Goal: Complete application form

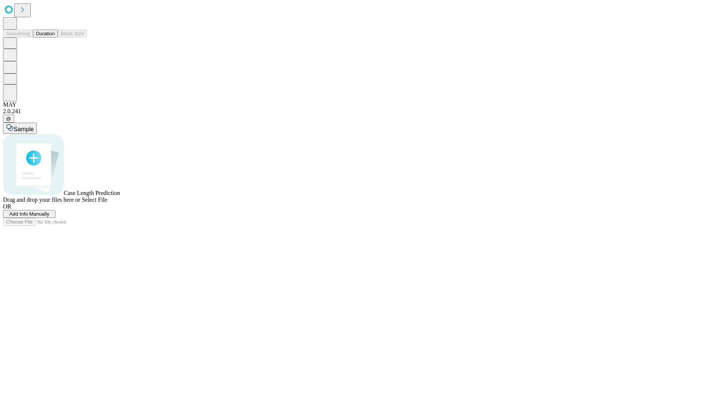
click at [49, 217] on span "Add Info Manually" at bounding box center [29, 214] width 40 height 6
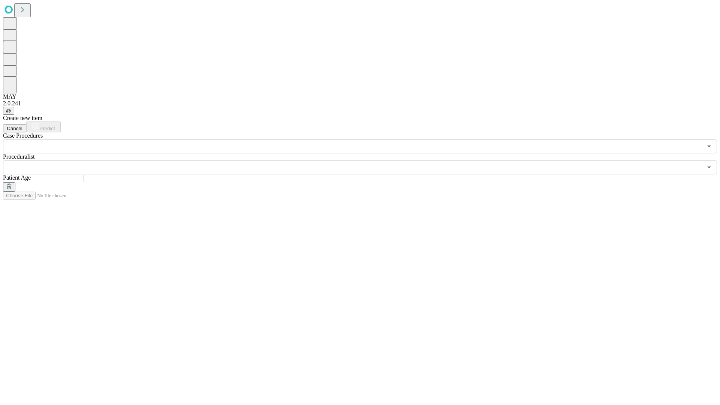
click at [84, 175] on input "text" at bounding box center [57, 178] width 53 height 7
type input "**"
click at [365, 160] on input "text" at bounding box center [352, 167] width 699 height 14
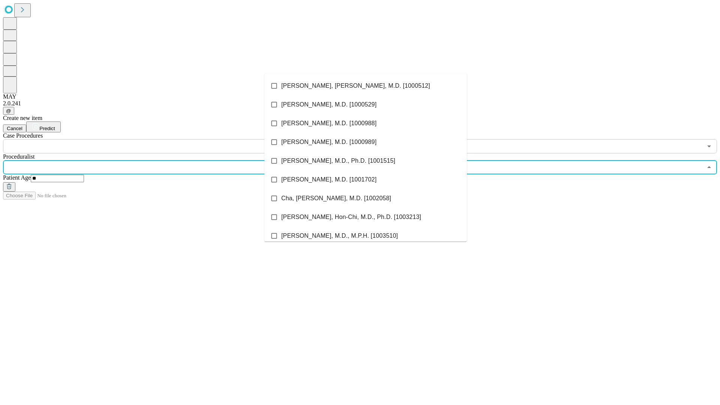
click at [366, 86] on li "[PERSON_NAME], [PERSON_NAME], M.D. [1000512]" at bounding box center [365, 85] width 202 height 19
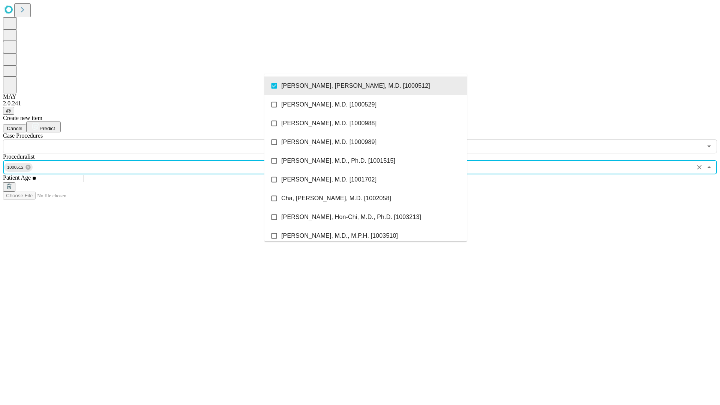
click at [157, 139] on input "text" at bounding box center [352, 146] width 699 height 14
